Goal: Obtain resource: Download file/media

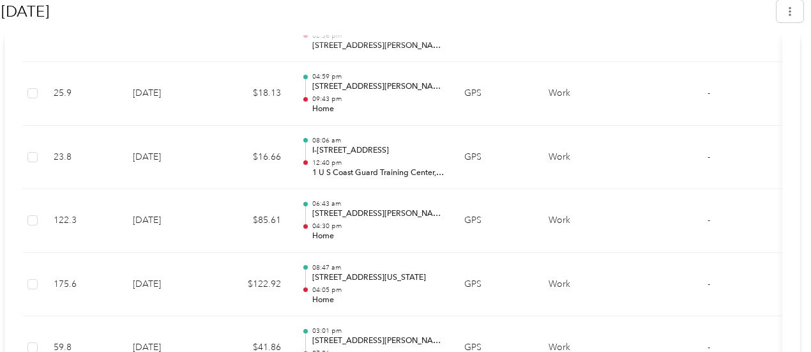
scroll to position [849, 0]
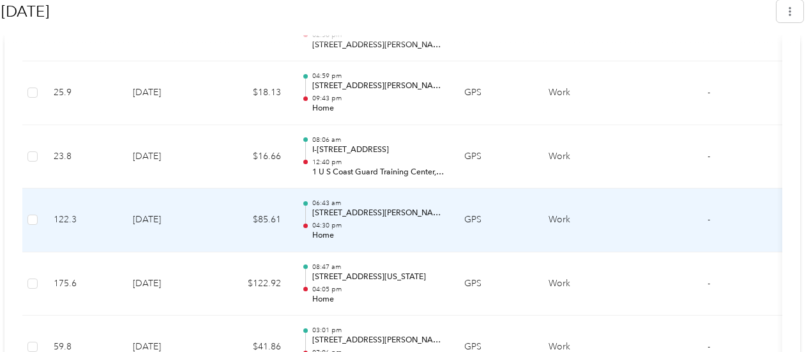
click at [386, 209] on p "[STREET_ADDRESS][PERSON_NAME][US_STATE]" at bounding box center [378, 213] width 132 height 11
drag, startPoint x: 386, startPoint y: 209, endPoint x: 376, endPoint y: 209, distance: 10.2
click at [376, 209] on p "[STREET_ADDRESS][PERSON_NAME][US_STATE]" at bounding box center [378, 213] width 132 height 11
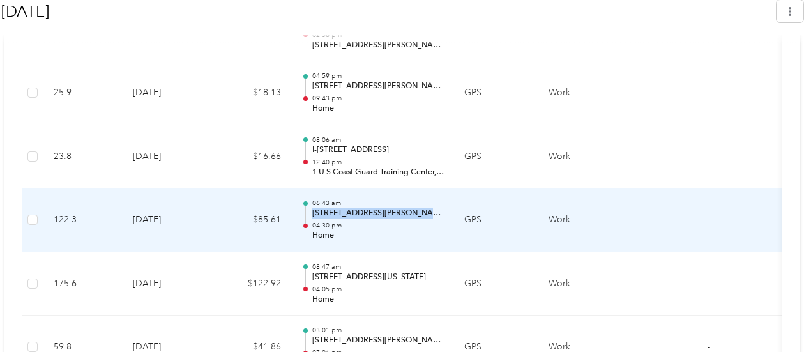
click at [376, 209] on p "[STREET_ADDRESS][PERSON_NAME][US_STATE]" at bounding box center [378, 213] width 132 height 11
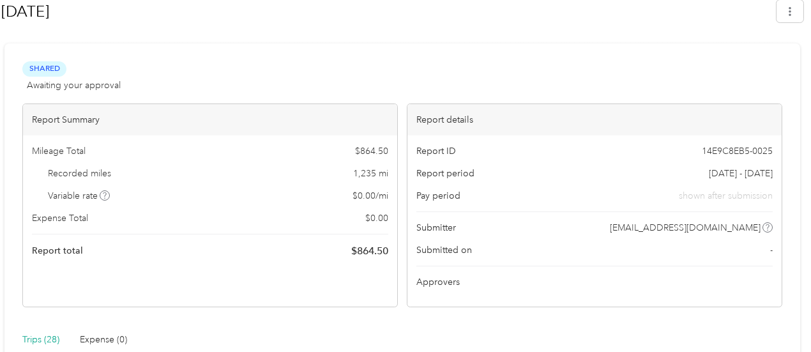
scroll to position [0, 0]
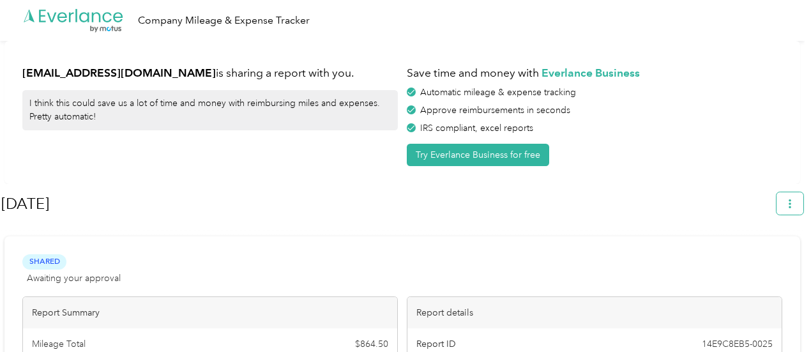
click at [791, 202] on button "button" at bounding box center [790, 203] width 27 height 22
click at [764, 257] on span "Download" at bounding box center [760, 263] width 42 height 13
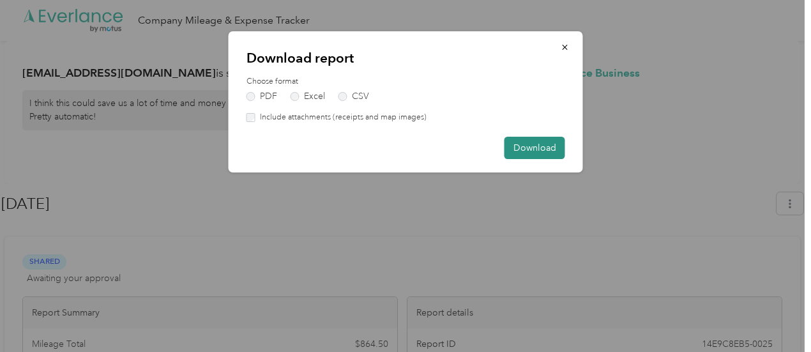
click at [550, 148] on button "Download" at bounding box center [535, 148] width 61 height 22
